Goal: Obtain resource: Download file/media

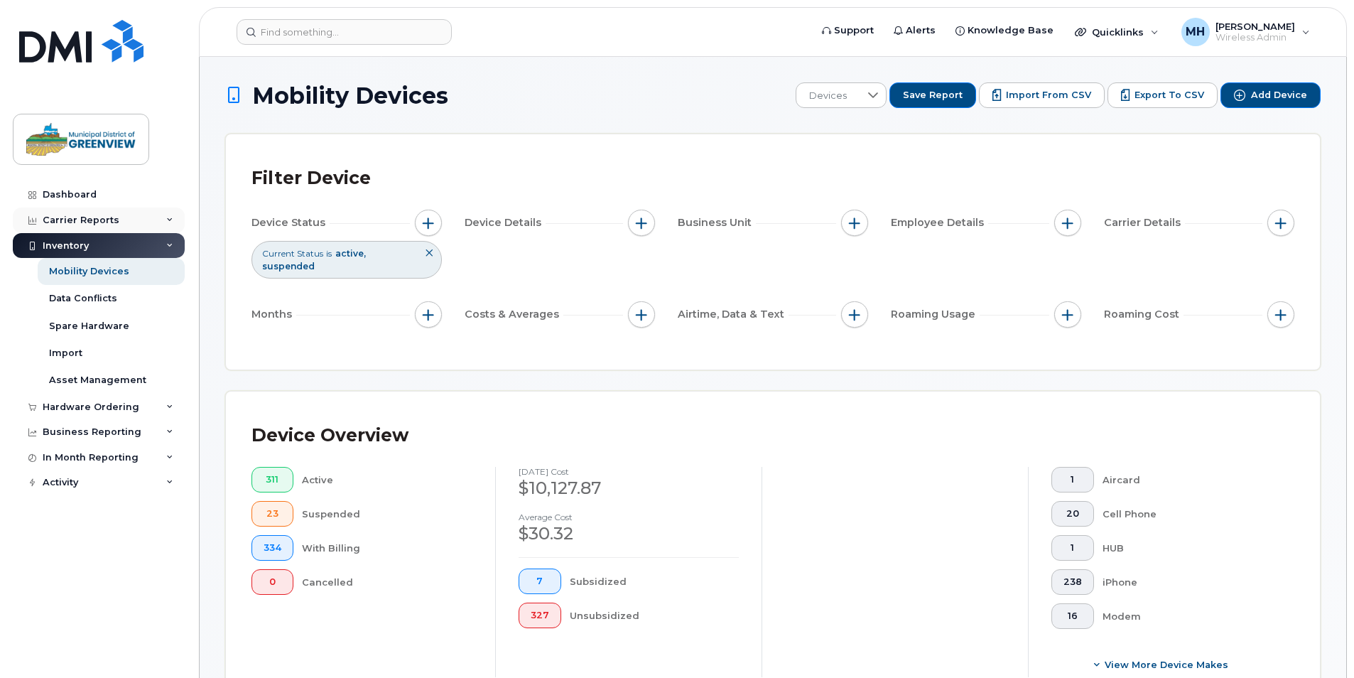
click at [170, 220] on icon at bounding box center [169, 220] width 7 height 7
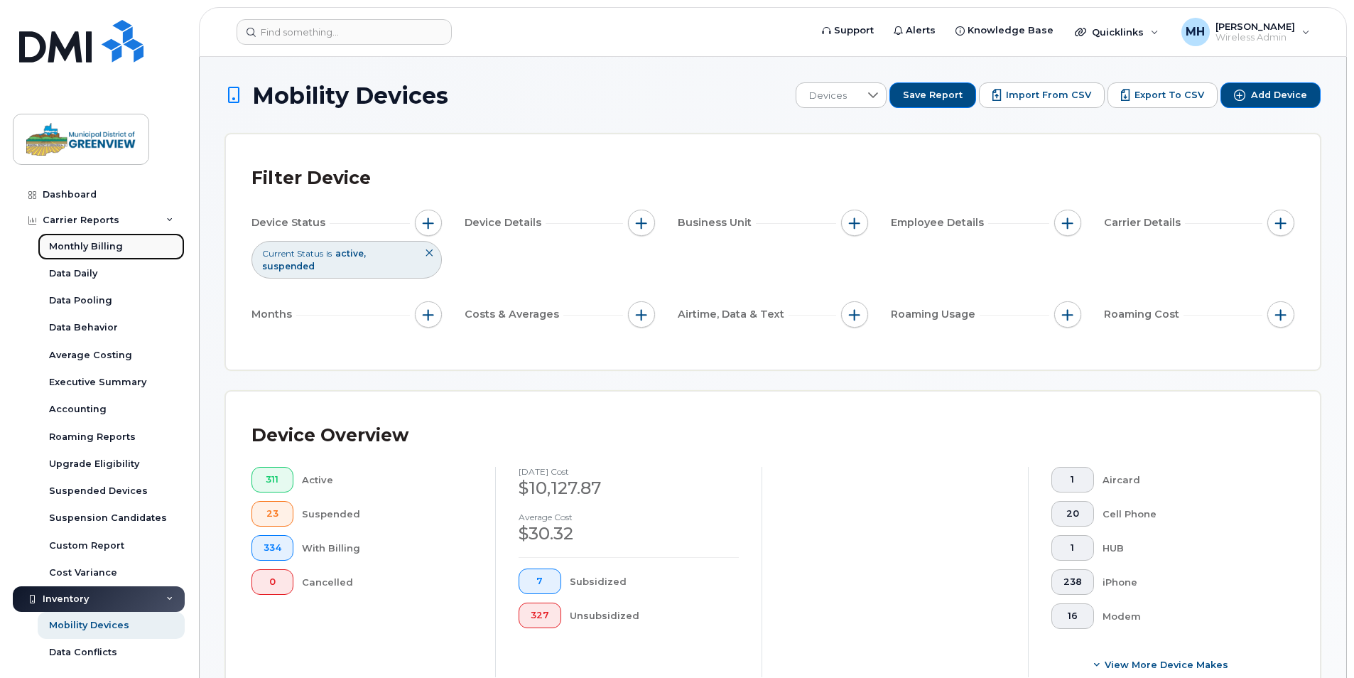
click at [101, 248] on div "Monthly Billing" at bounding box center [86, 246] width 74 height 13
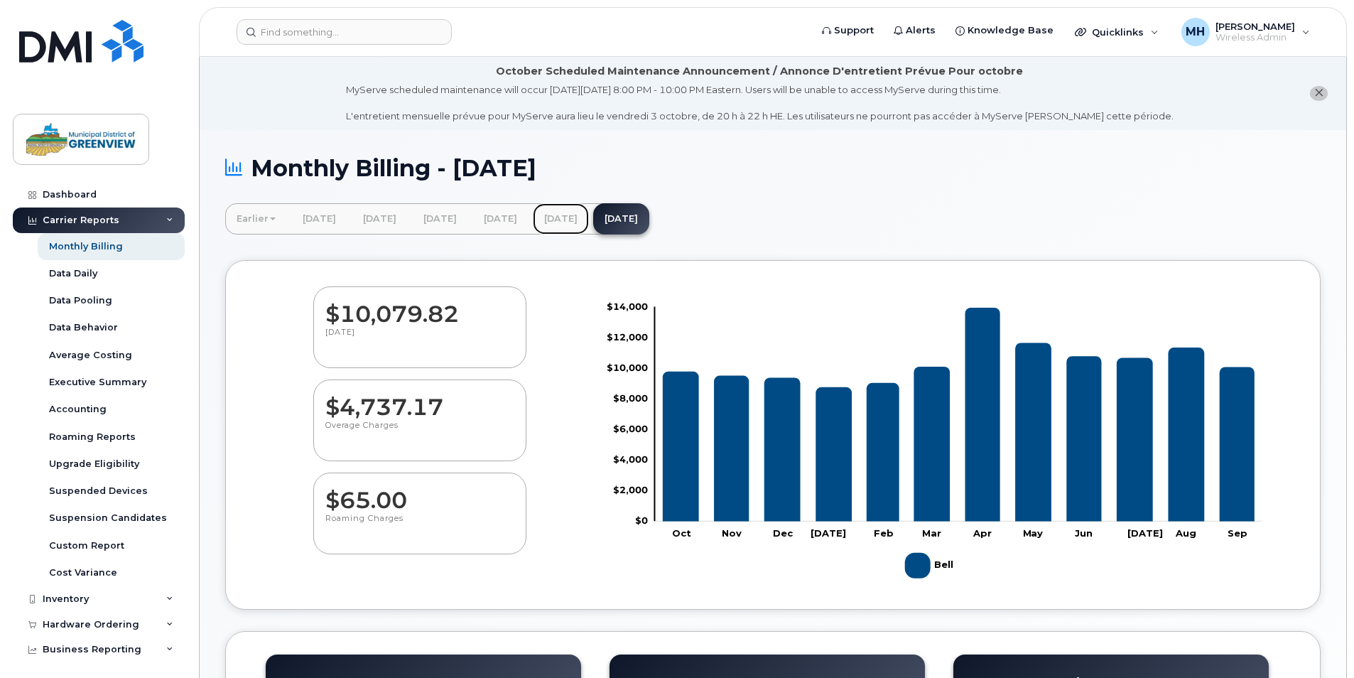
click at [589, 215] on link "[DATE]" at bounding box center [561, 218] width 56 height 31
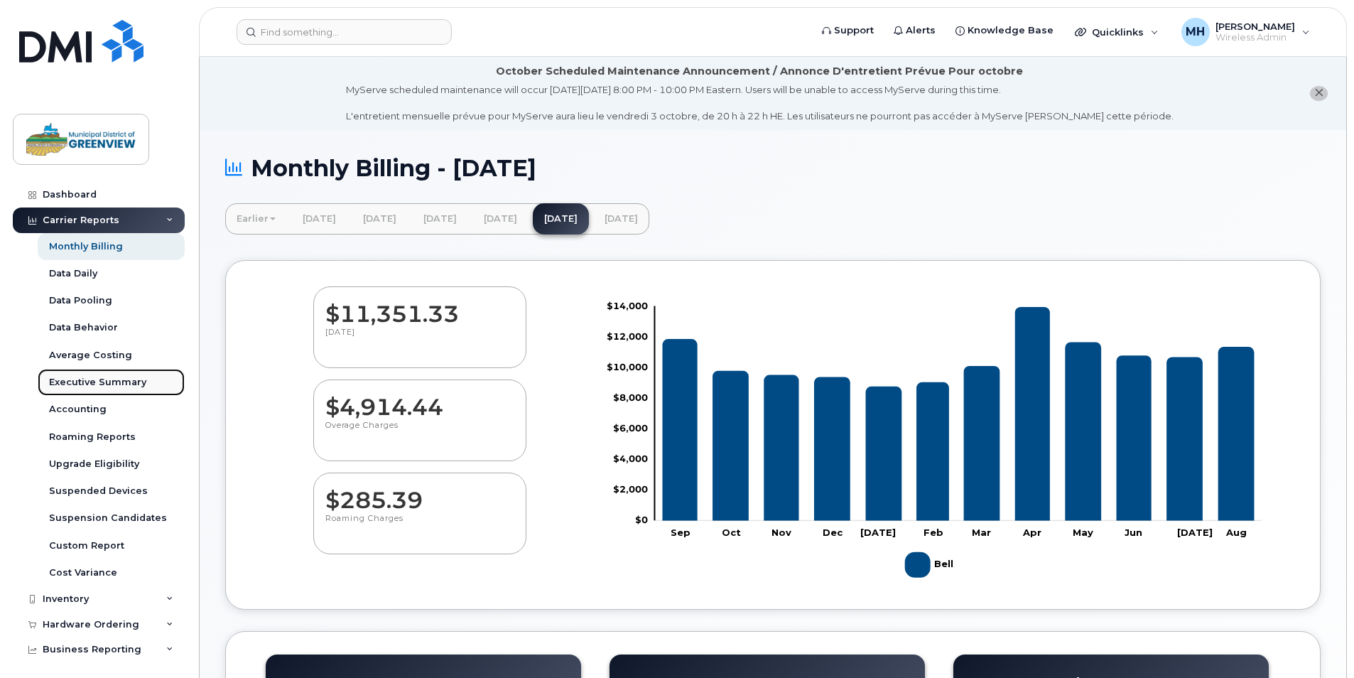
click at [137, 381] on div "Executive Summary" at bounding box center [97, 382] width 97 height 13
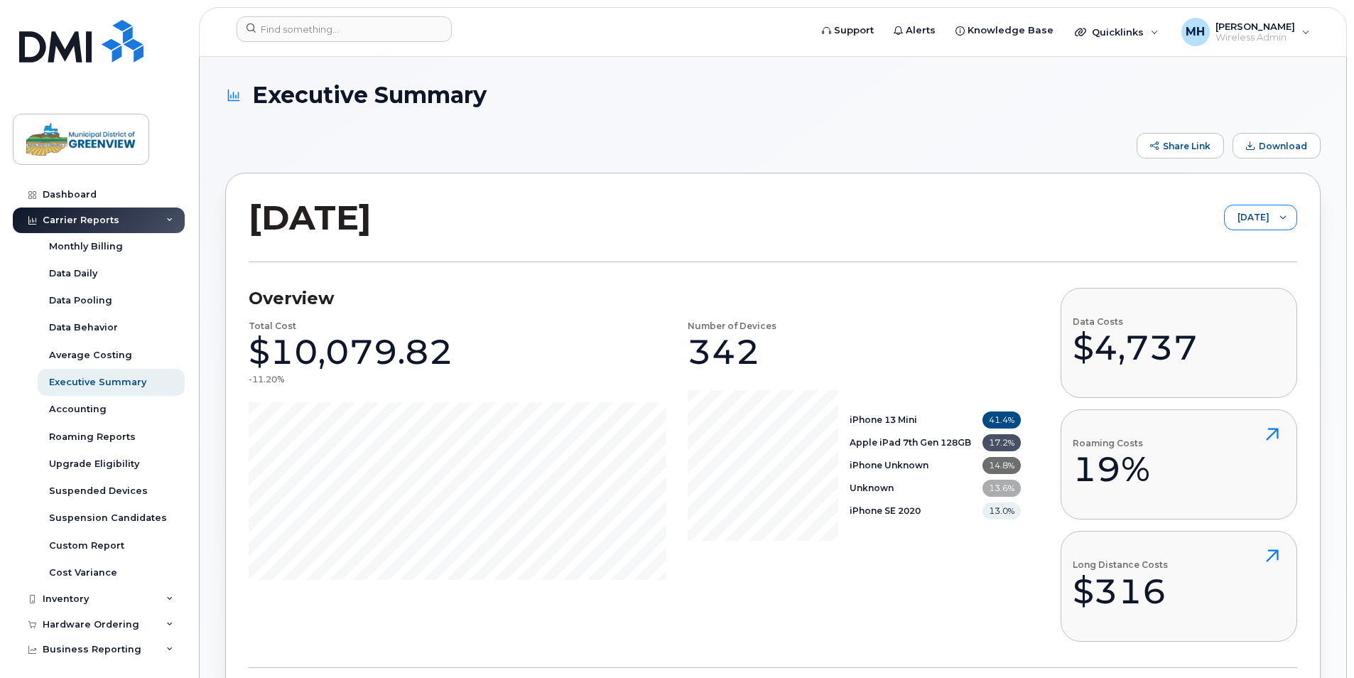
click at [1225, 220] on span "September 2025" at bounding box center [1247, 218] width 45 height 26
click at [1219, 269] on span "August 2025" at bounding box center [1211, 272] width 31 height 13
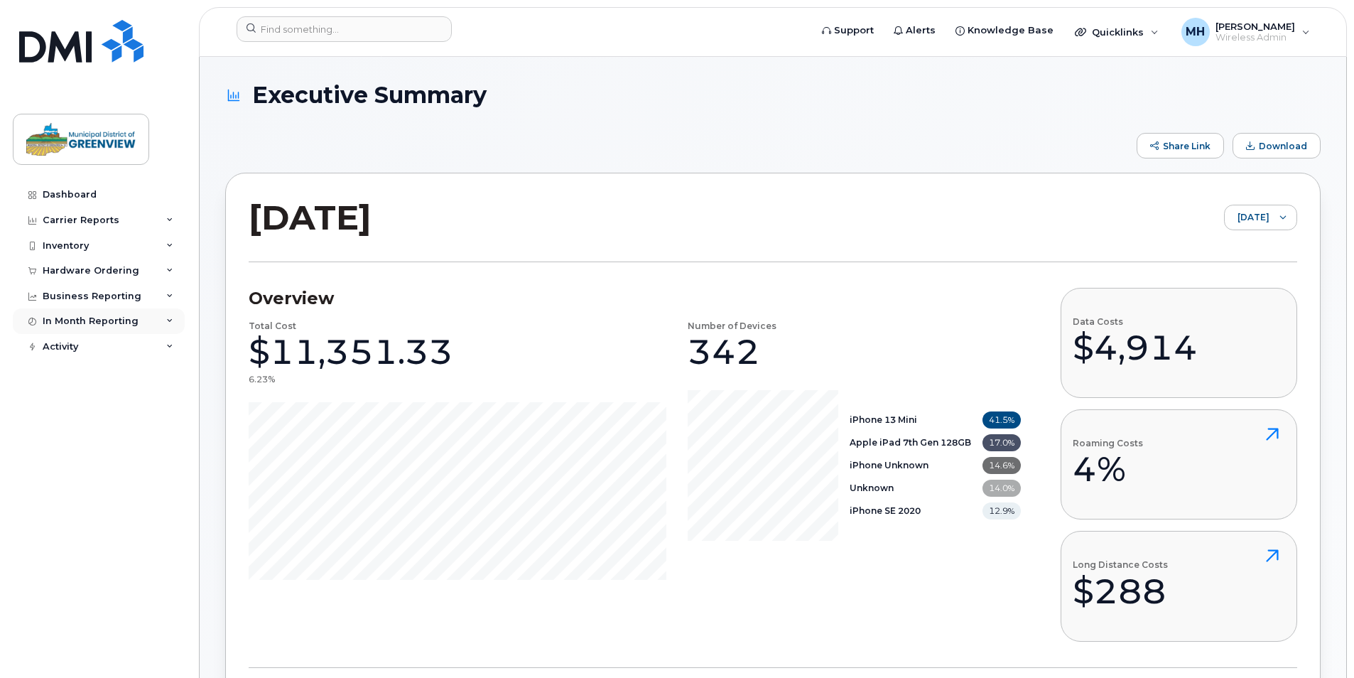
click at [162, 320] on div "In Month Reporting" at bounding box center [99, 321] width 172 height 26
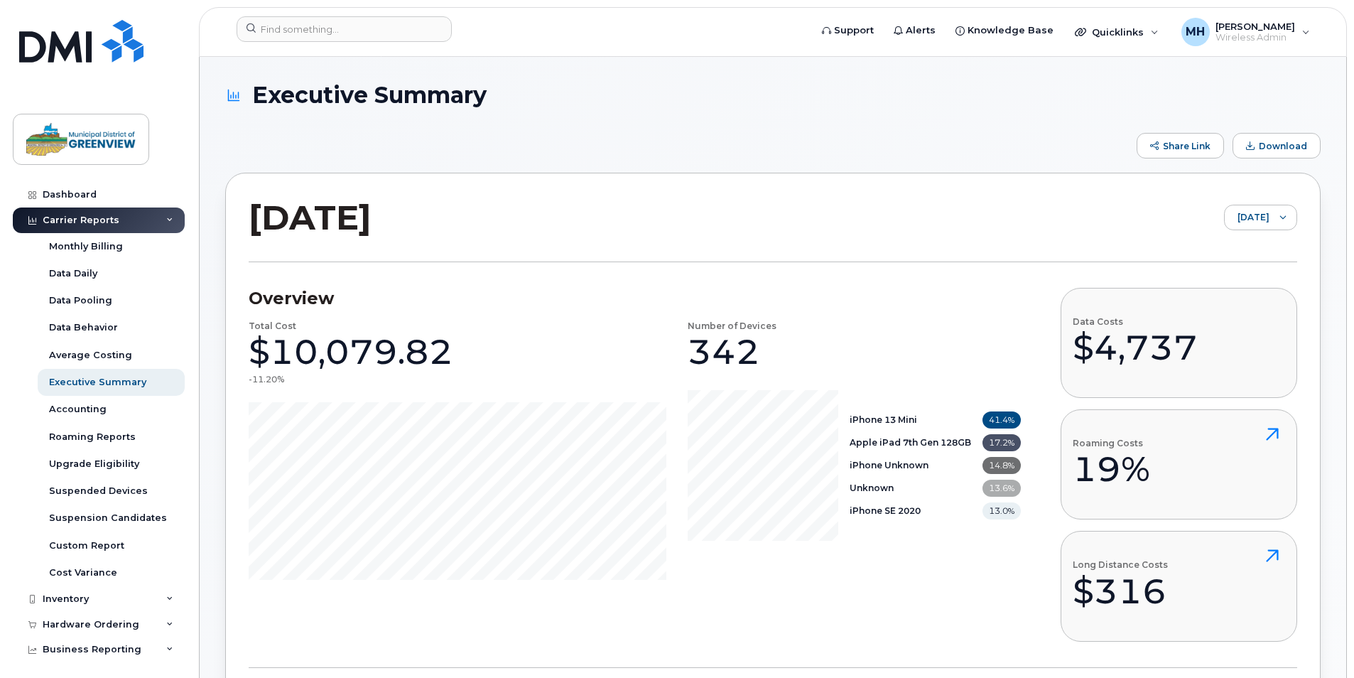
drag, startPoint x: 1353, startPoint y: 185, endPoint x: 1351, endPoint y: 161, distance: 25.0
click at [1281, 141] on span "Download" at bounding box center [1283, 146] width 48 height 11
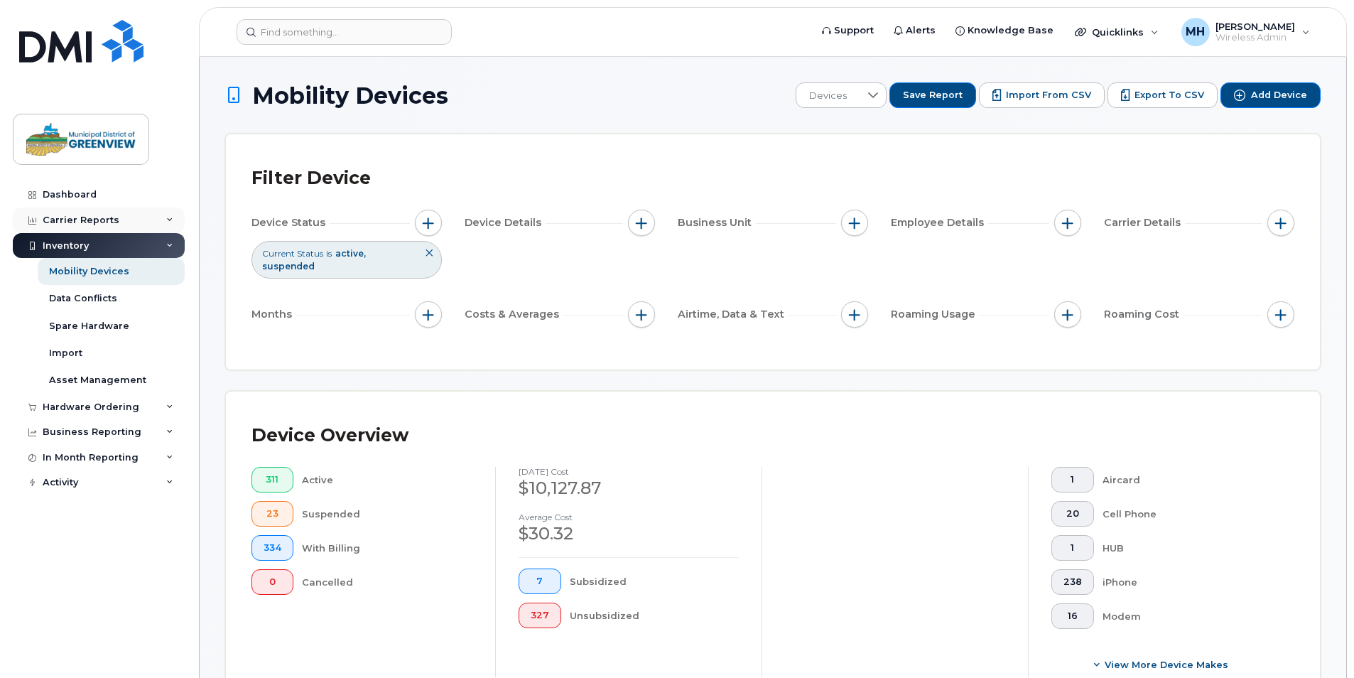
click at [105, 215] on div "Carrier Reports" at bounding box center [81, 220] width 77 height 11
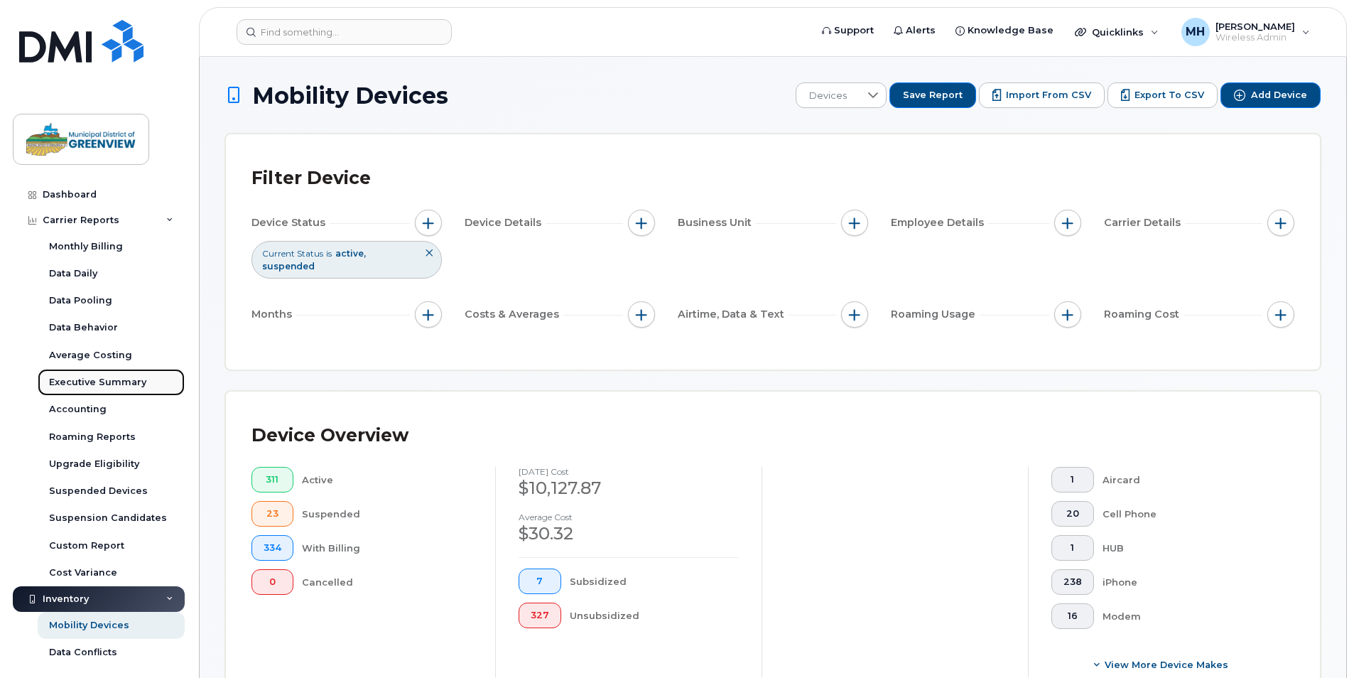
click at [93, 381] on div "Executive Summary" at bounding box center [97, 382] width 97 height 13
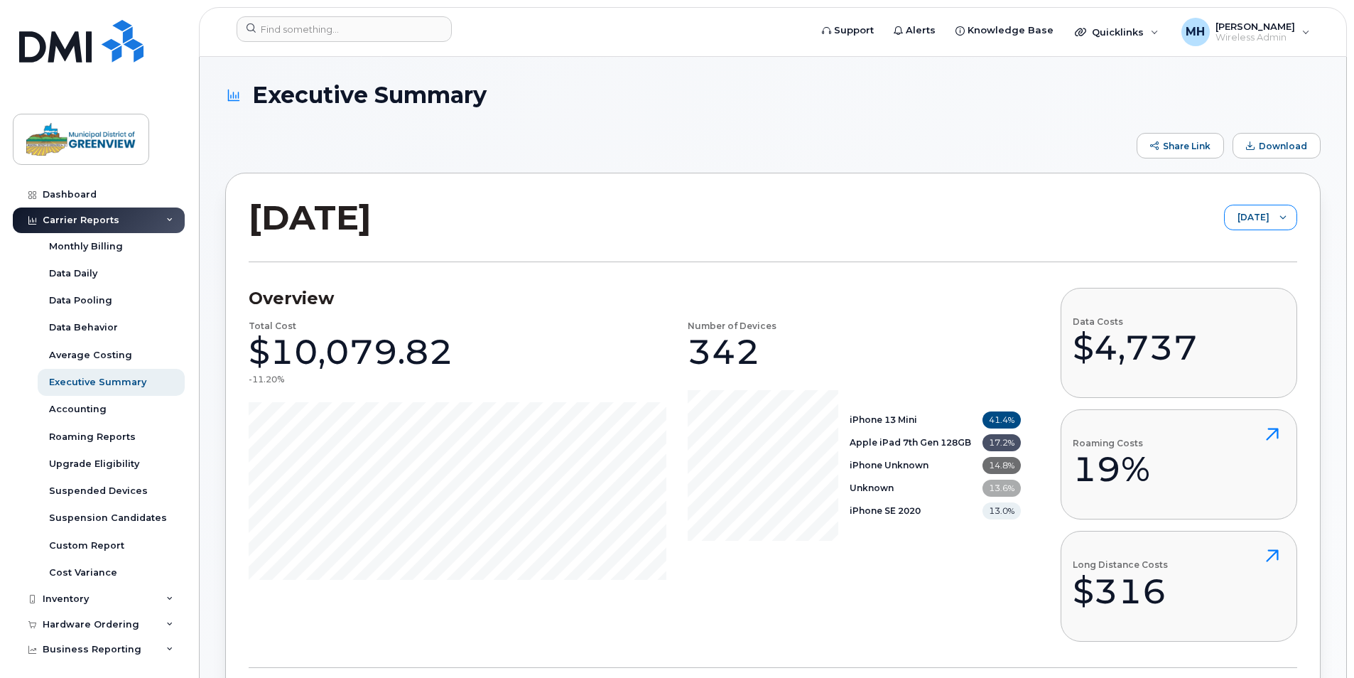
click at [1274, 215] on div at bounding box center [1282, 217] width 27 height 24
click at [1225, 273] on span "August 2025" at bounding box center [1209, 279] width 31 height 13
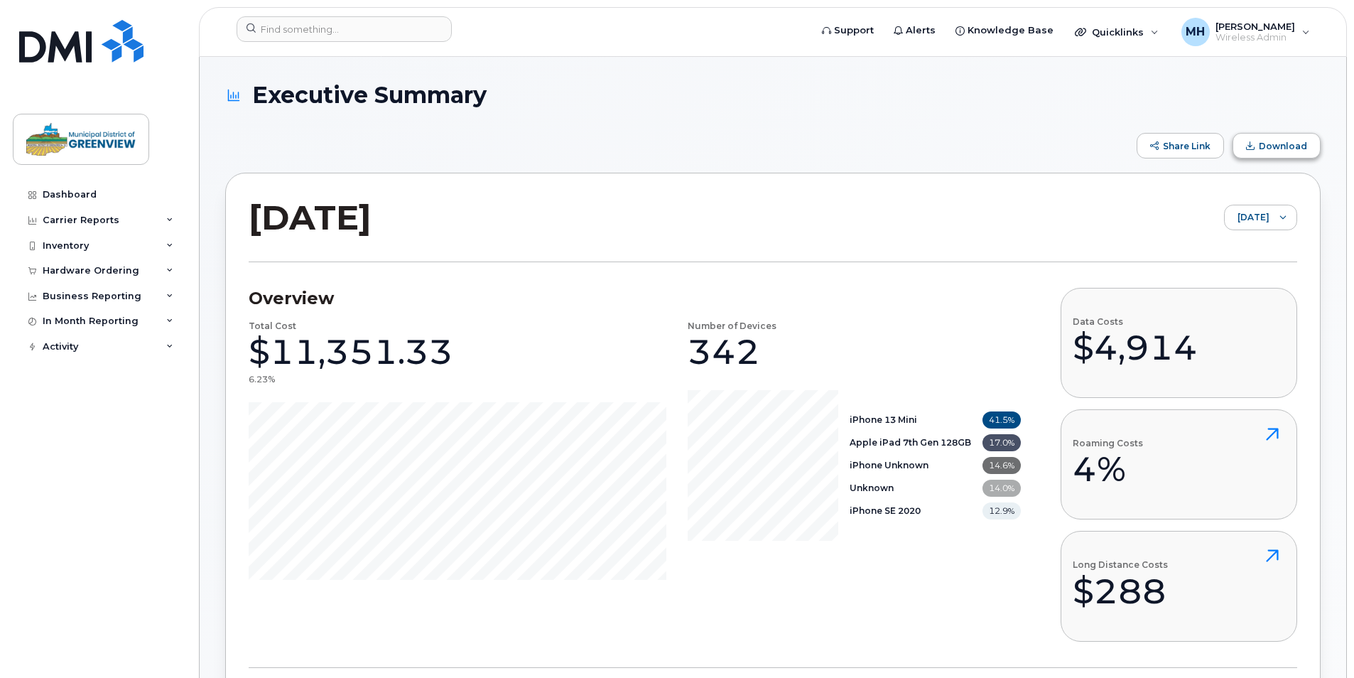
click at [1274, 143] on span "Download" at bounding box center [1283, 146] width 48 height 11
